Goal: Transaction & Acquisition: Purchase product/service

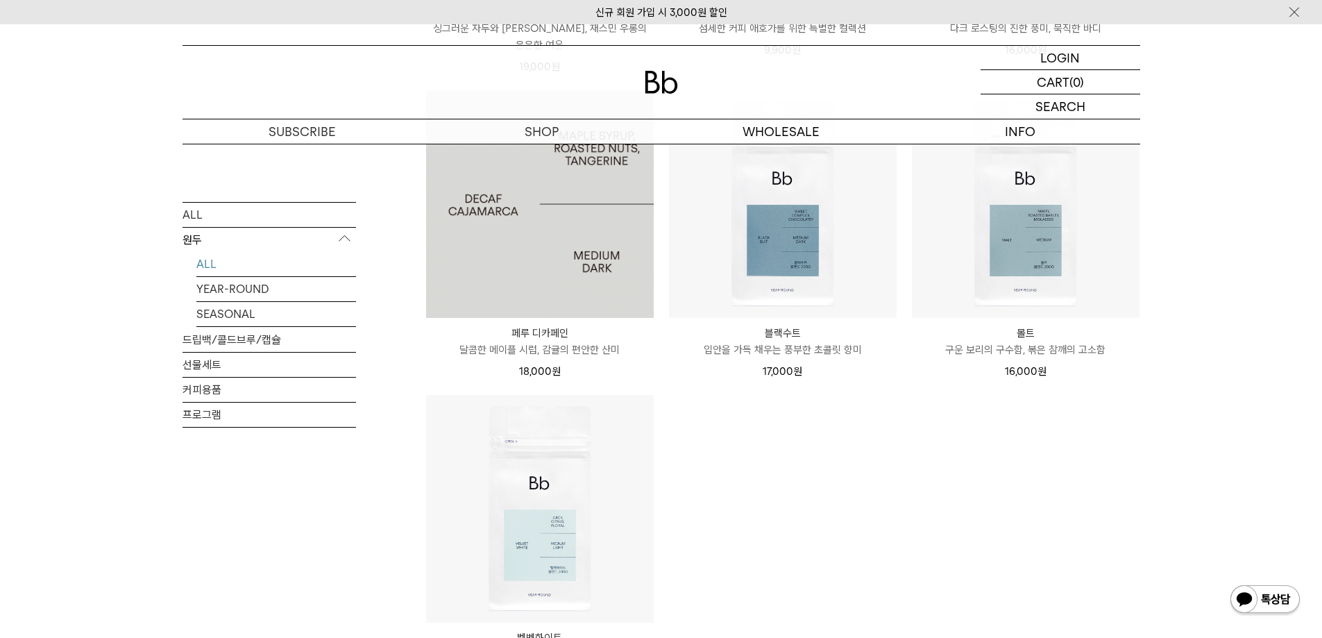
scroll to position [1318, 0]
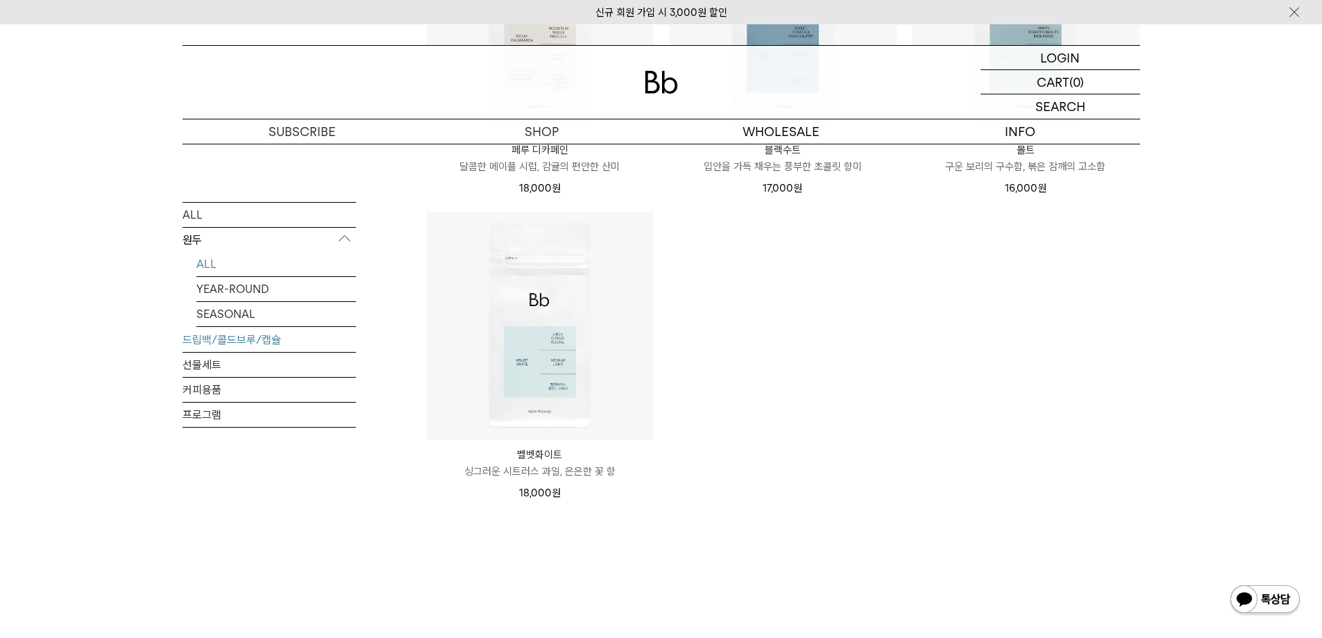
click at [248, 341] on link "드립백/콜드브루/캡슐" at bounding box center [269, 339] width 173 height 24
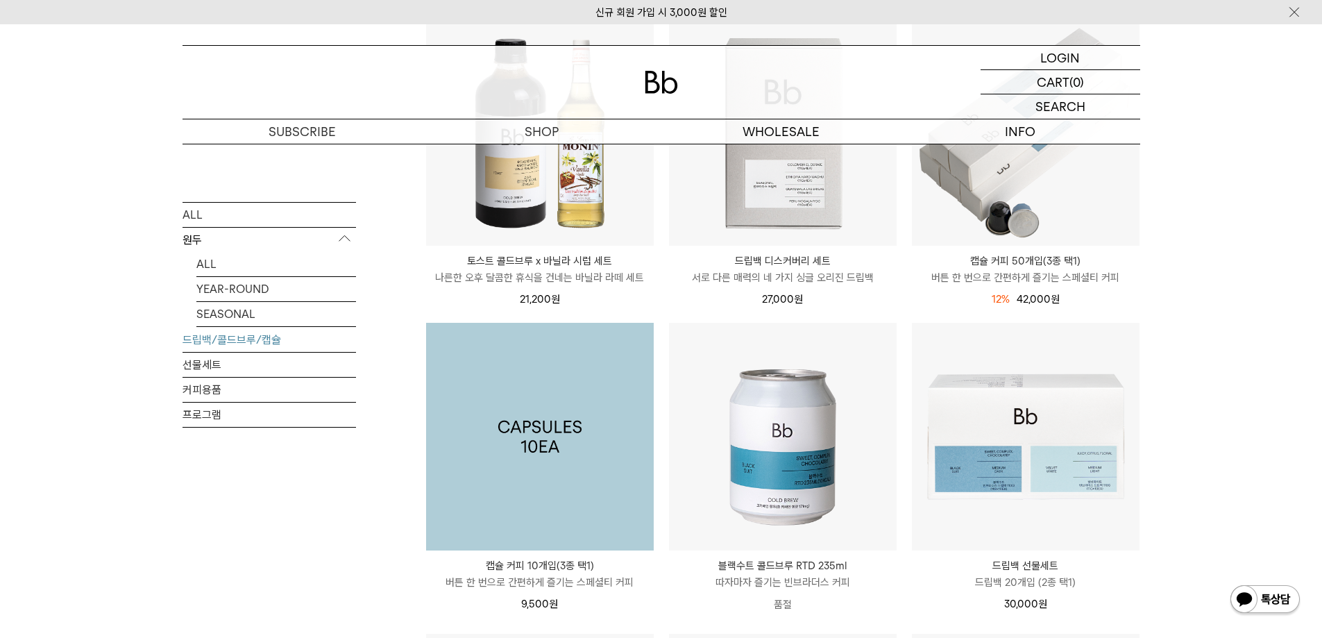
scroll to position [69, 0]
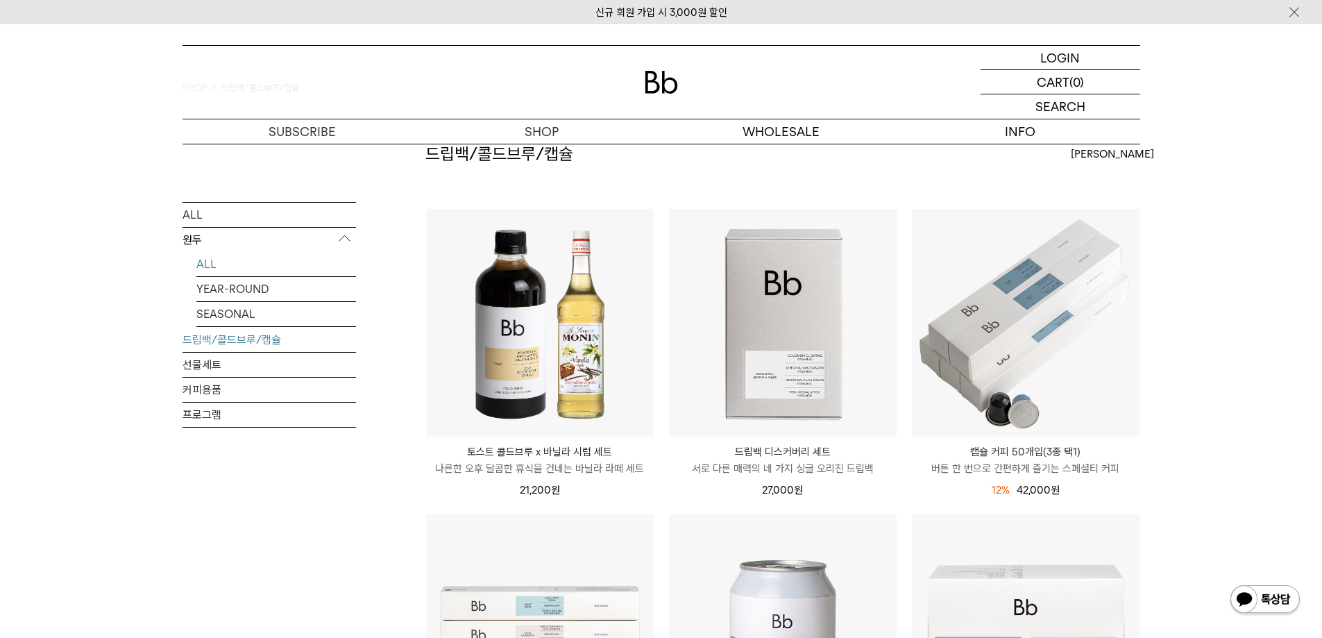
click at [203, 261] on link "ALL" at bounding box center [276, 263] width 160 height 24
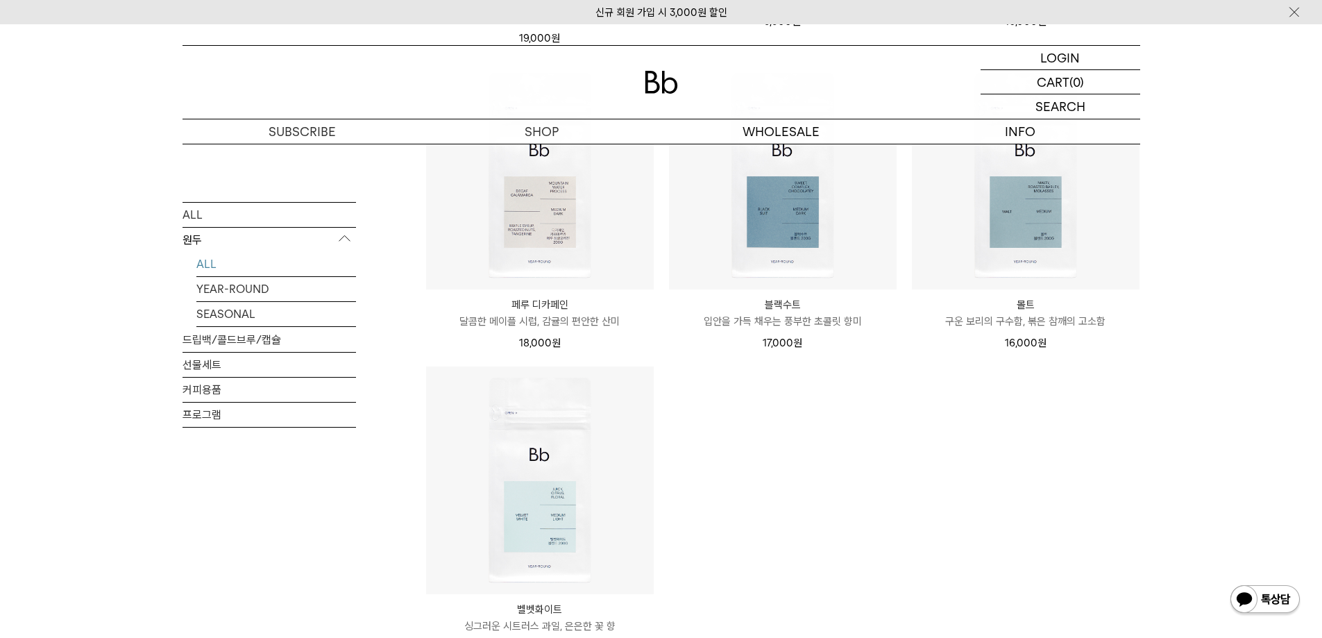
scroll to position [1110, 0]
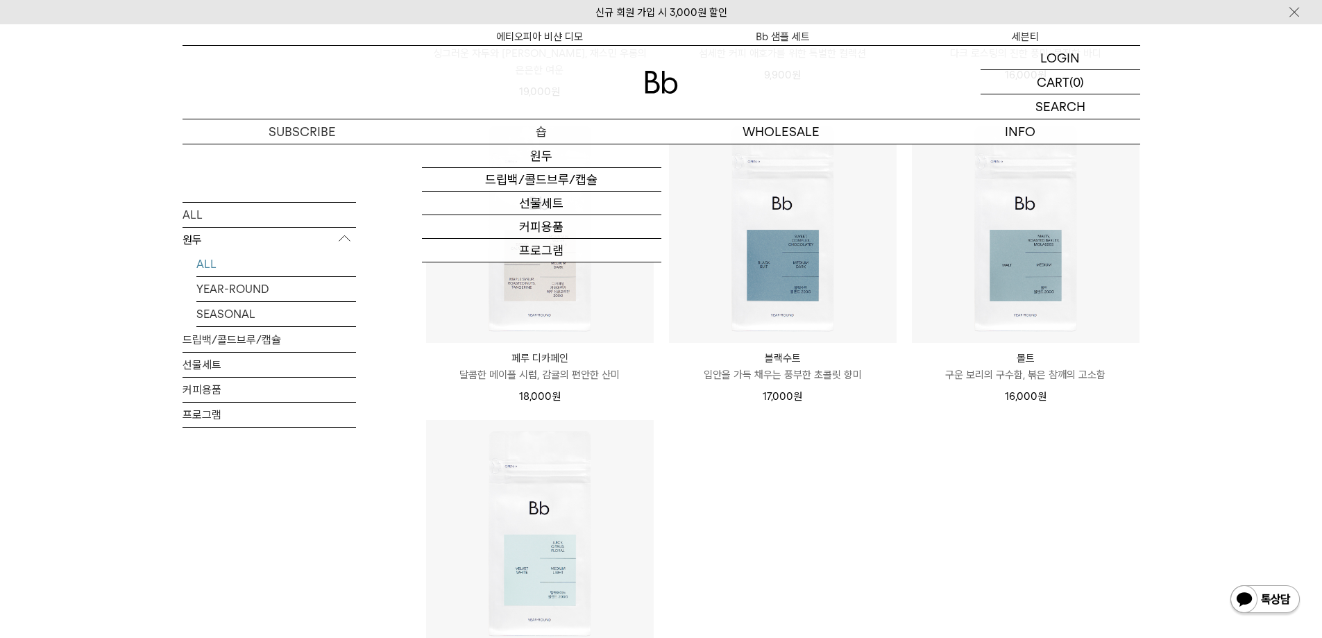
click at [536, 128] on p "숍" at bounding box center [541, 131] width 239 height 24
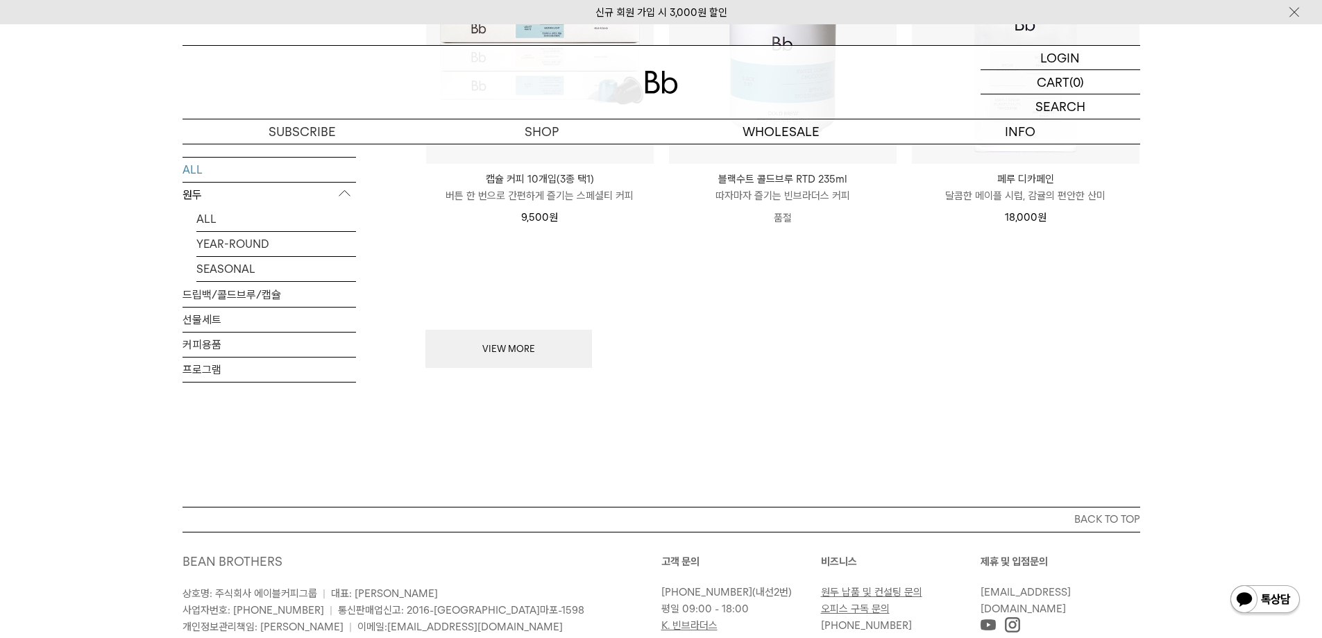
scroll to position [1874, 0]
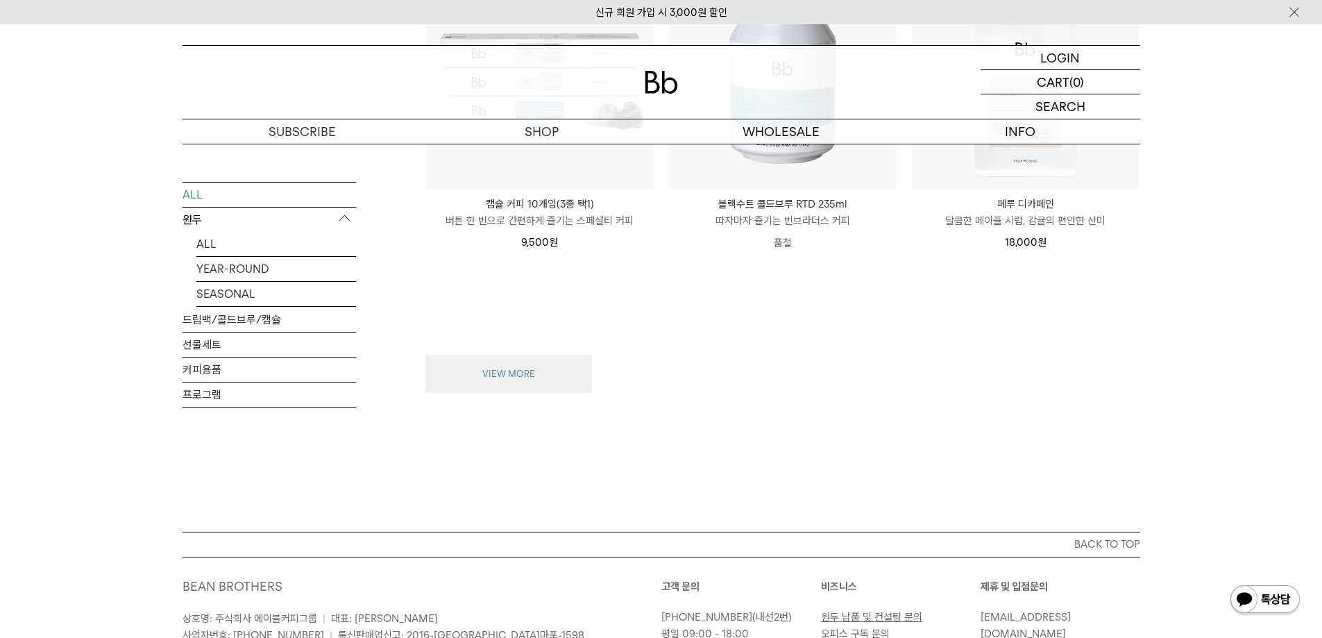
click at [553, 366] on button "VIEW MORE" at bounding box center [508, 374] width 167 height 39
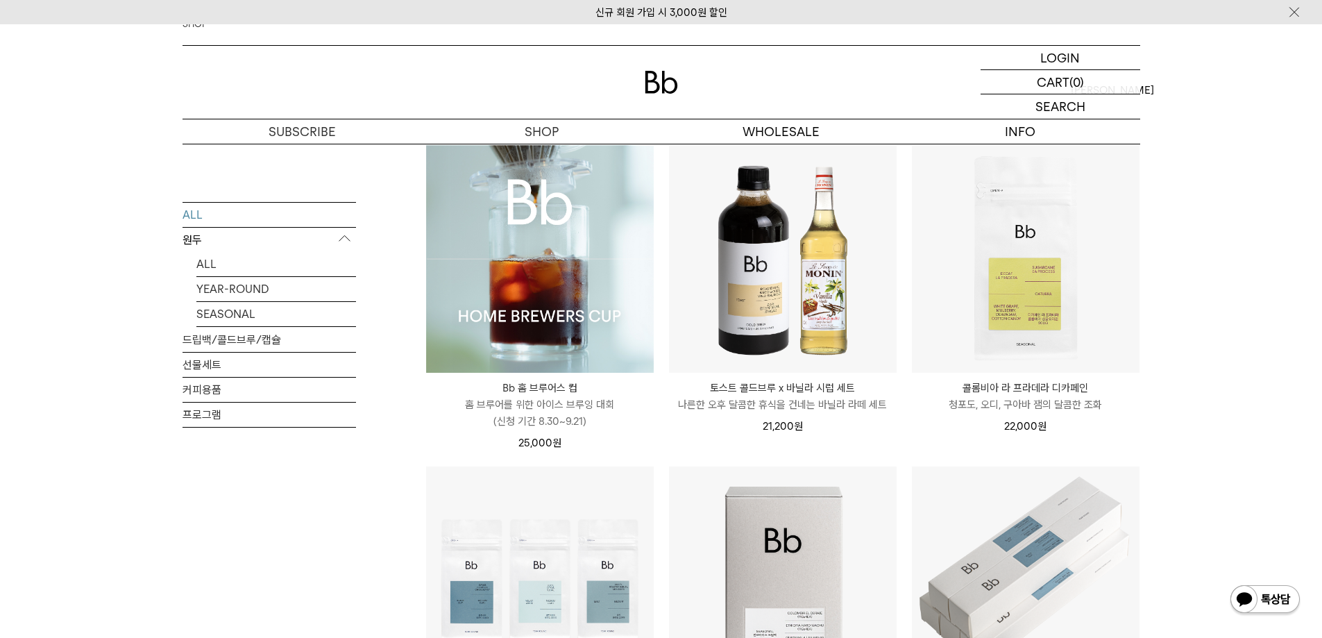
scroll to position [0, 0]
